Goal: Task Accomplishment & Management: Manage account settings

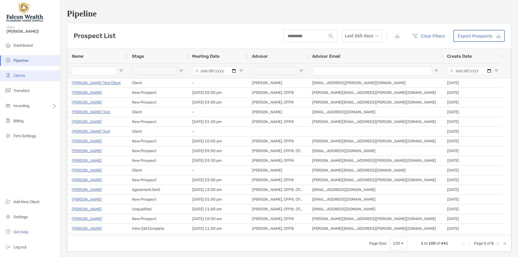
click at [29, 71] on li "Clients" at bounding box center [30, 75] width 60 height 11
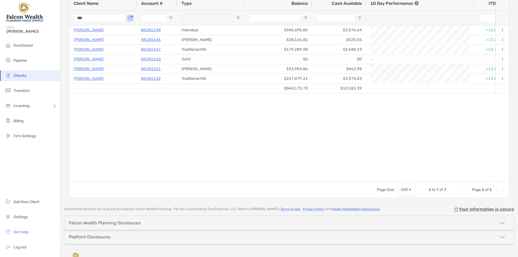
scroll to position [77, 0]
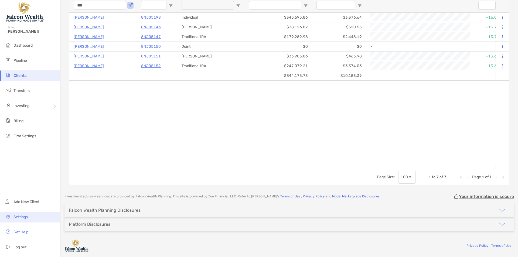
click at [21, 217] on span "Settings" at bounding box center [20, 217] width 14 height 5
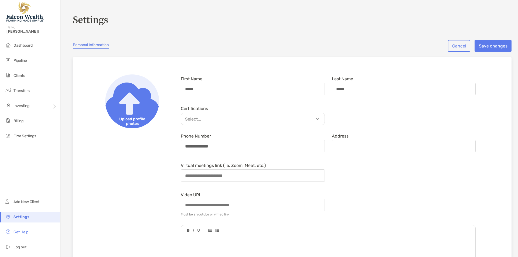
click at [156, 39] on section "**********" at bounding box center [289, 245] width 458 height 490
click at [96, 18] on h3 "Settings" at bounding box center [292, 19] width 439 height 12
click at [155, 20] on h3 "Settings" at bounding box center [292, 19] width 439 height 12
